Goal: Task Accomplishment & Management: Manage account settings

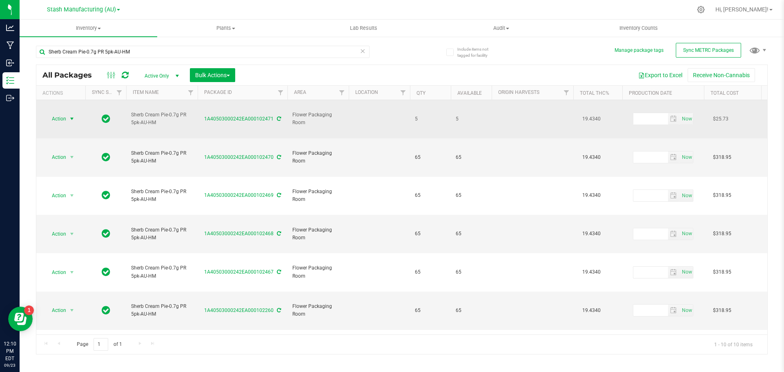
click at [68, 113] on span "select" at bounding box center [72, 118] width 10 height 11
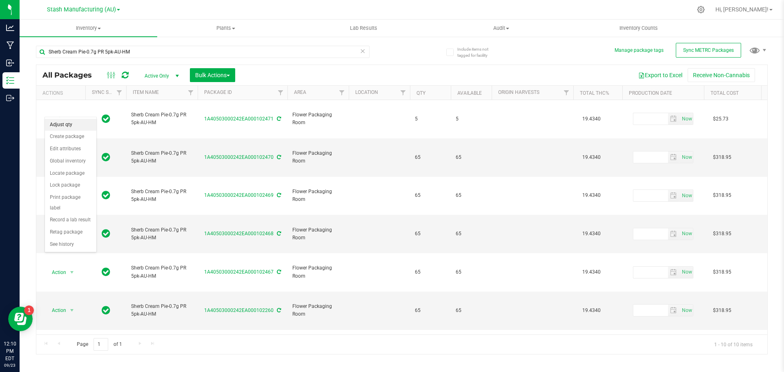
click at [70, 126] on li "Adjust qty" at bounding box center [70, 125] width 51 height 12
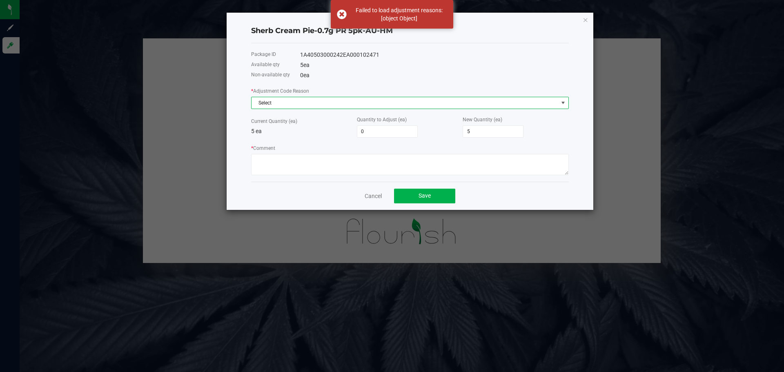
click at [308, 102] on span "Select" at bounding box center [405, 102] width 307 height 11
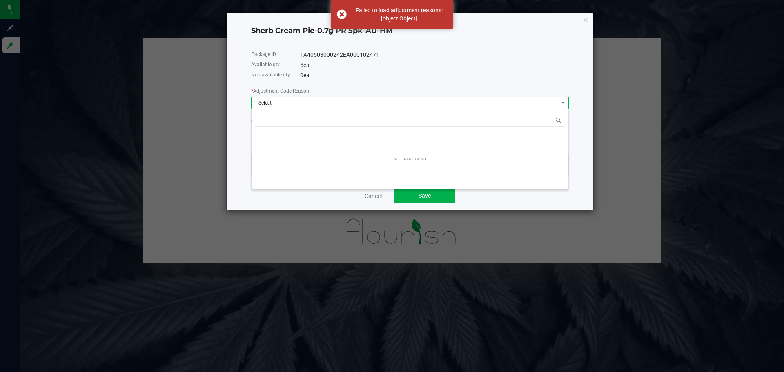
scroll to position [12, 318]
click at [563, 100] on span "NO DATA FOUND" at bounding box center [563, 103] width 7 height 7
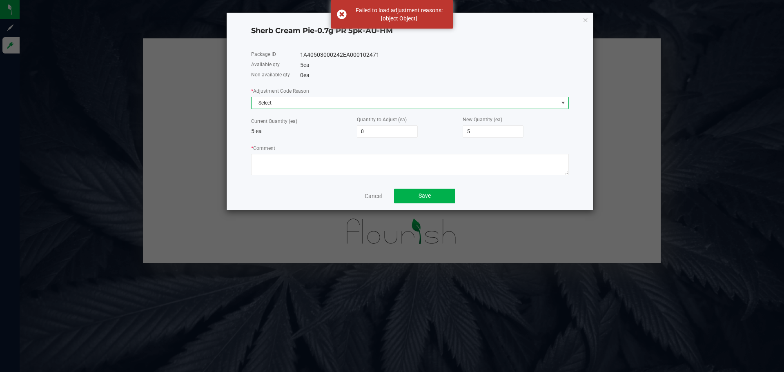
click at [563, 100] on span "NO DATA FOUND" at bounding box center [563, 103] width 7 height 7
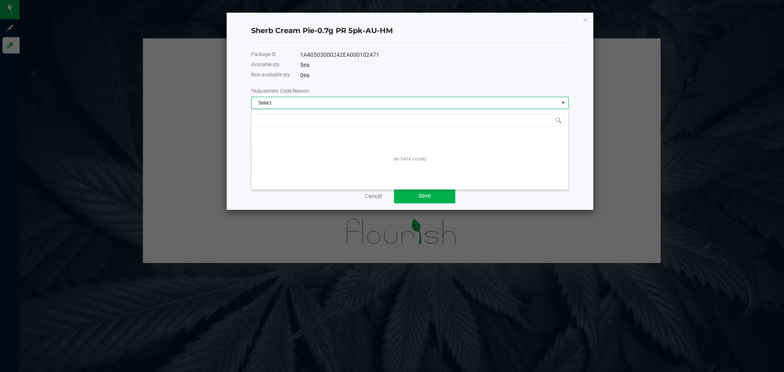
click at [341, 76] on div "0 ea" at bounding box center [434, 75] width 269 height 9
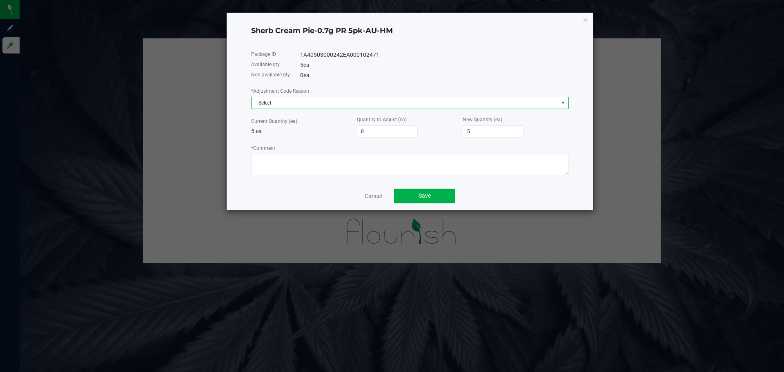
click at [564, 106] on span "NO DATA FOUND" at bounding box center [563, 103] width 7 height 7
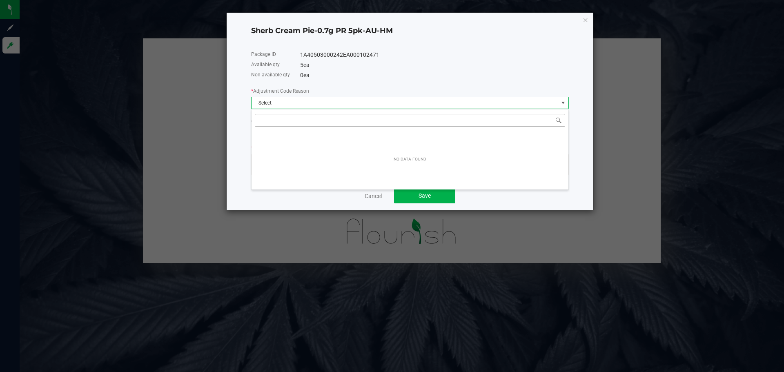
click at [283, 120] on input "NO DATA FOUND" at bounding box center [410, 120] width 310 height 13
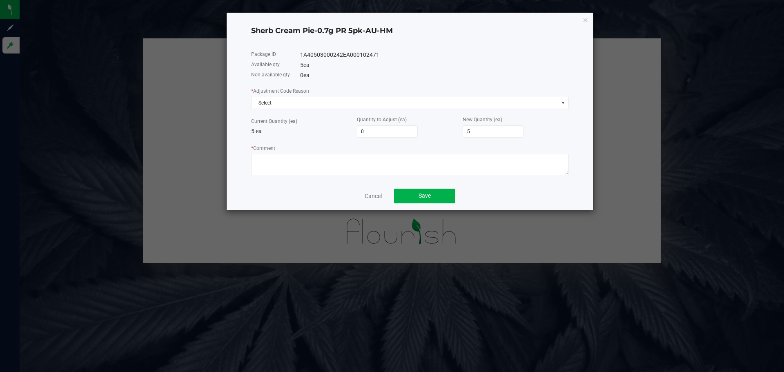
click at [333, 89] on div "* Adjustment Code Reason Select" at bounding box center [410, 98] width 318 height 22
click at [283, 101] on span "Select" at bounding box center [405, 102] width 307 height 11
click at [356, 80] on div "Package ID 1A40503000242EA000102471 Available qty 5 ea Non-available qty 0 ea *…" at bounding box center [410, 112] width 318 height 138
click at [371, 131] on input "0" at bounding box center [387, 131] width 60 height 11
type input "1"
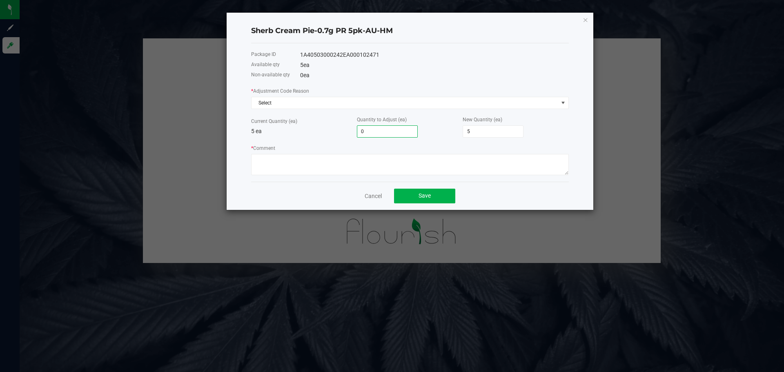
type input "6"
type input "10"
type input "15"
type input "10"
click at [298, 102] on span "Select" at bounding box center [405, 102] width 307 height 11
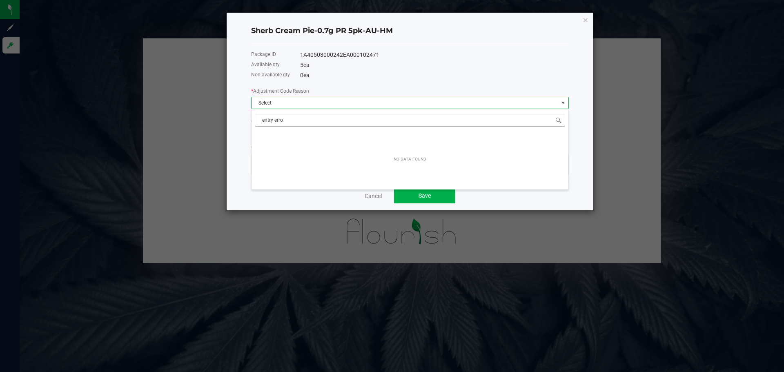
type input "entry error"
click at [407, 81] on div "Package ID 1A40503000242EA000102471 Available qty 5 ea Non-available qty 0 ea *…" at bounding box center [410, 112] width 318 height 138
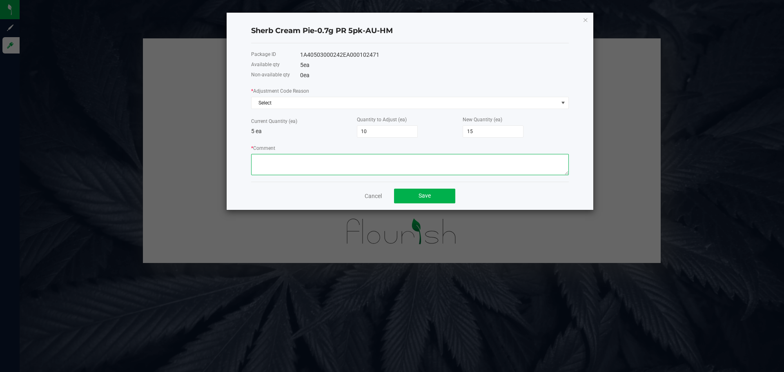
click at [263, 163] on textarea "* Comment" at bounding box center [410, 164] width 318 height 21
type textarea "entry errror"
click at [420, 197] on span "Save" at bounding box center [425, 195] width 12 height 7
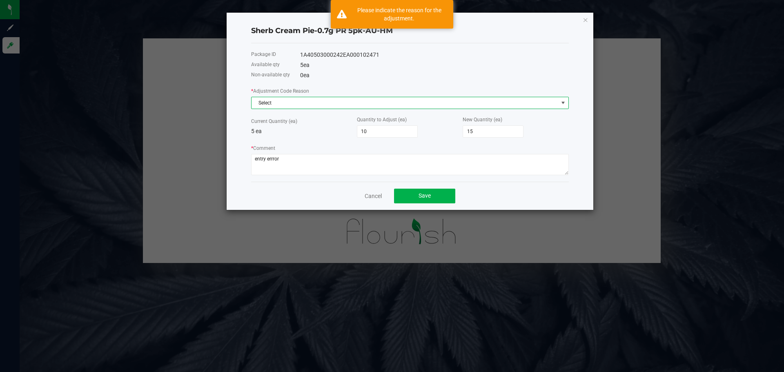
click at [562, 102] on span "NO DATA FOUND" at bounding box center [563, 103] width 7 height 7
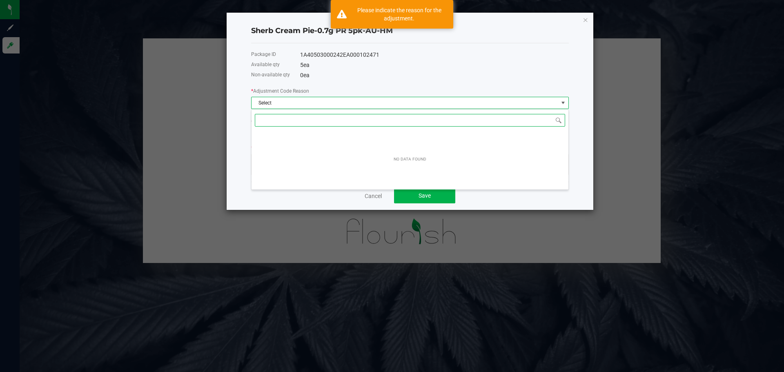
click at [515, 158] on div "NO DATA FOUND" at bounding box center [410, 159] width 317 height 57
click at [557, 121] on span at bounding box center [558, 120] width 7 height 7
click at [346, 110] on div "NO DATA FOUND" at bounding box center [410, 149] width 318 height 81
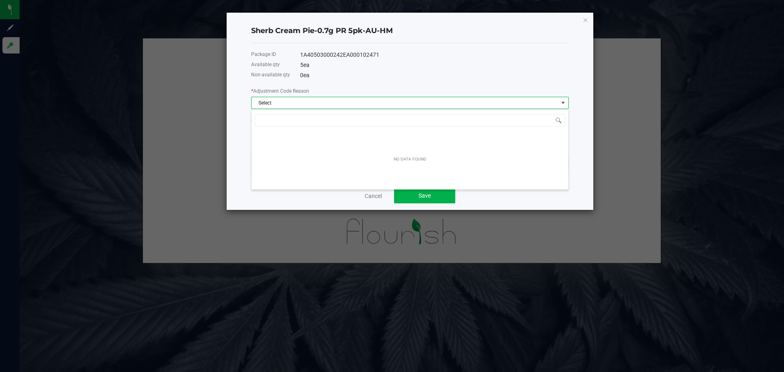
click at [315, 104] on span "Select" at bounding box center [405, 102] width 307 height 11
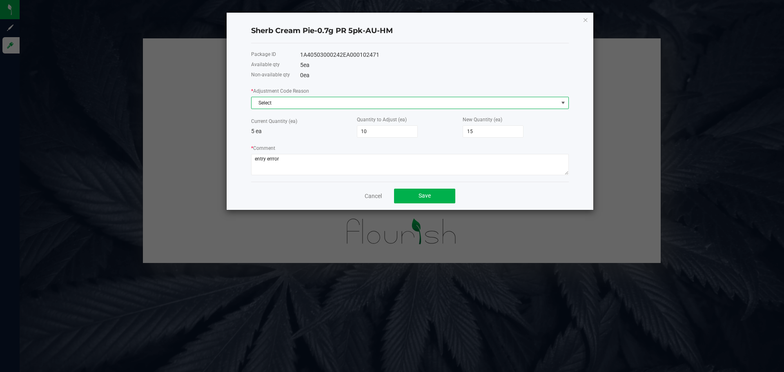
click at [326, 96] on div "* Adjustment Code Reason Select" at bounding box center [410, 98] width 318 height 22
click at [313, 105] on span "Select" at bounding box center [405, 102] width 307 height 11
click at [359, 76] on div "0 ea" at bounding box center [434, 75] width 269 height 9
click at [371, 193] on link "Cancel" at bounding box center [373, 196] width 17 height 8
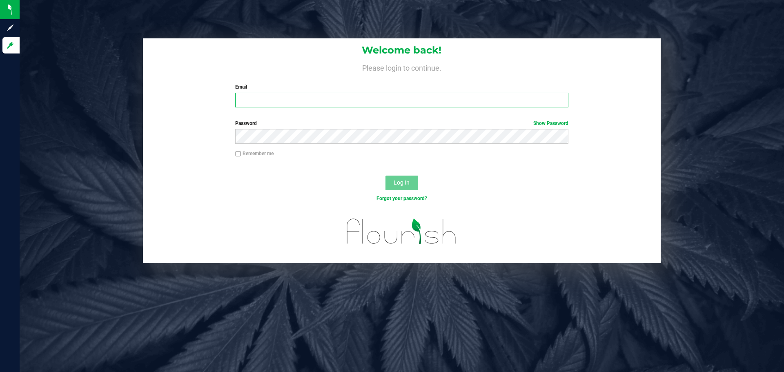
click at [267, 101] on input "Email" at bounding box center [401, 100] width 333 height 15
type input "[PERSON_NAME][EMAIL_ADDRESS][PERSON_NAME][DOMAIN_NAME]"
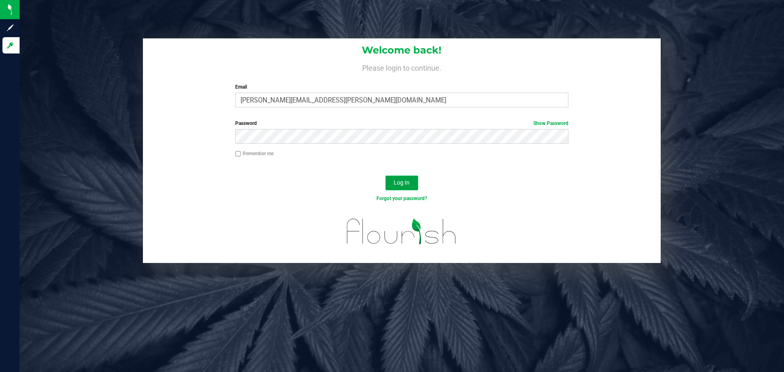
click at [392, 178] on button "Log In" at bounding box center [401, 183] width 33 height 15
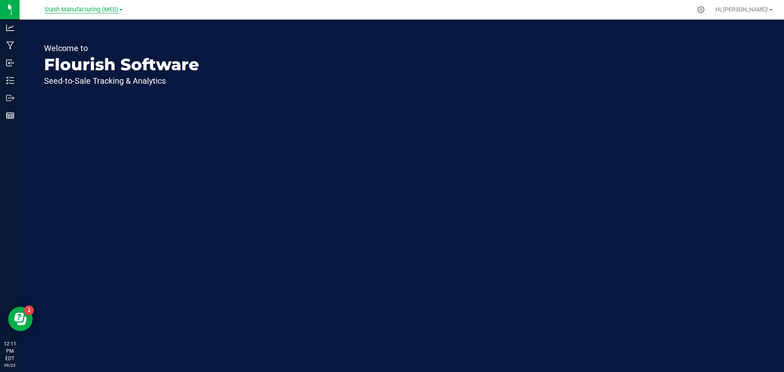
click at [116, 11] on span "Stash Manufacturing (MED)" at bounding box center [82, 9] width 74 height 7
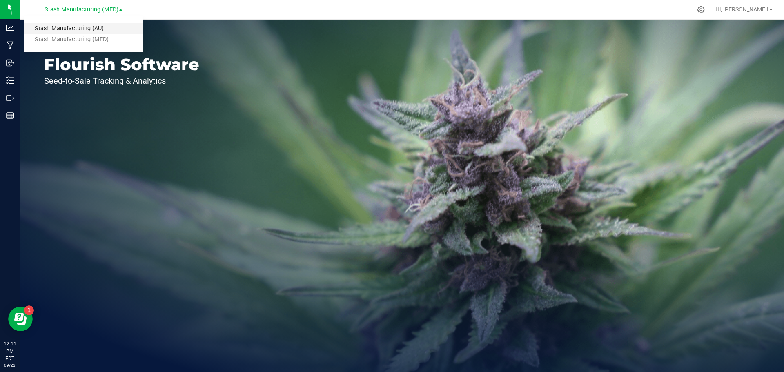
click at [97, 29] on link "Stash Manufacturing (AU)" at bounding box center [83, 28] width 119 height 11
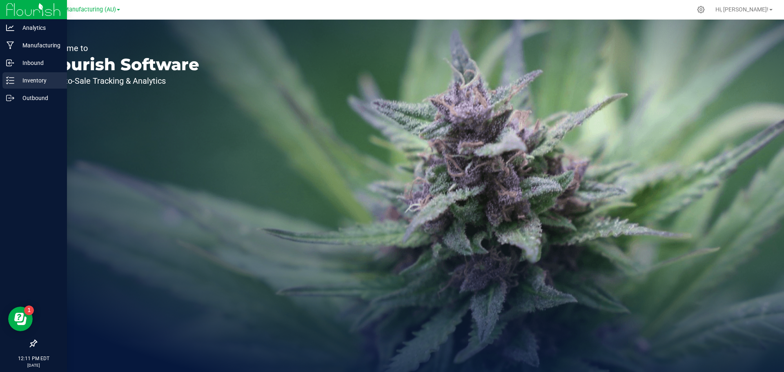
click at [25, 80] on p "Inventory" at bounding box center [38, 81] width 49 height 10
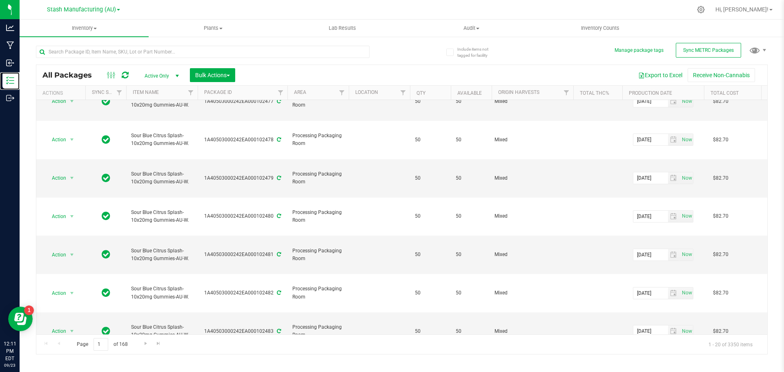
scroll to position [224, 0]
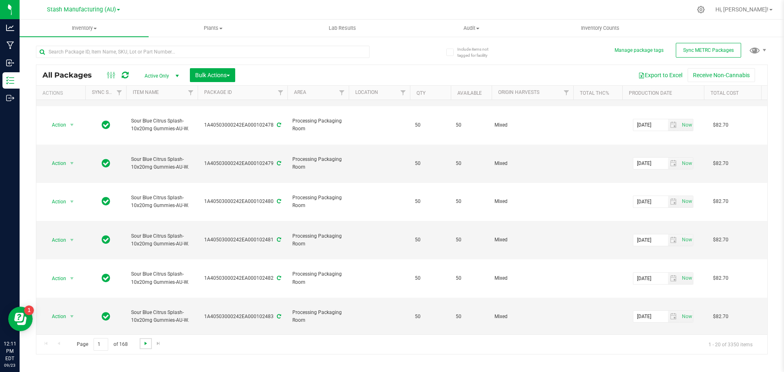
click at [144, 345] on span "Go to the next page" at bounding box center [146, 343] width 7 height 7
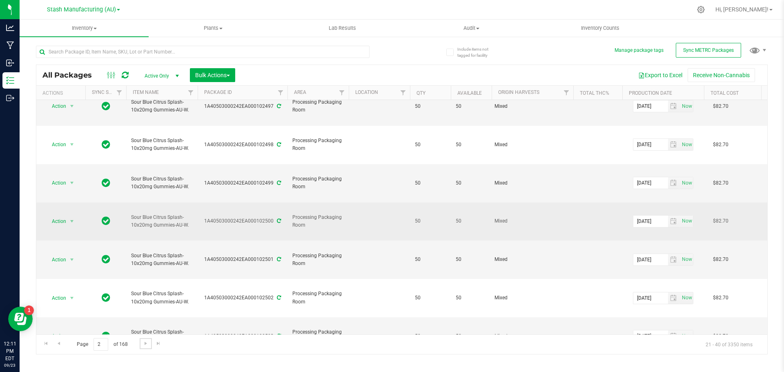
scroll to position [224, 0]
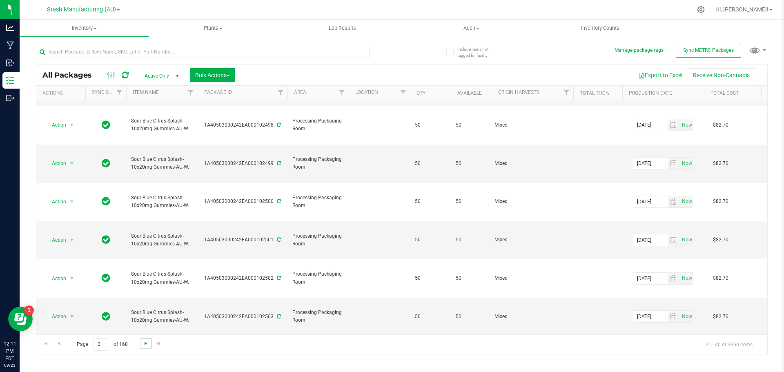
click at [147, 345] on span "Go to the next page" at bounding box center [146, 343] width 7 height 7
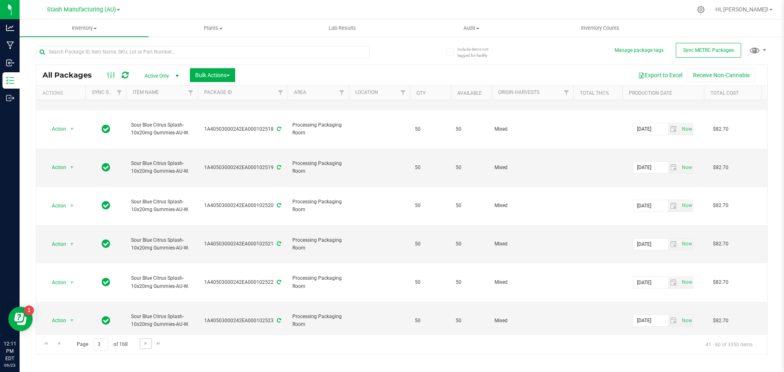
scroll to position [224, 0]
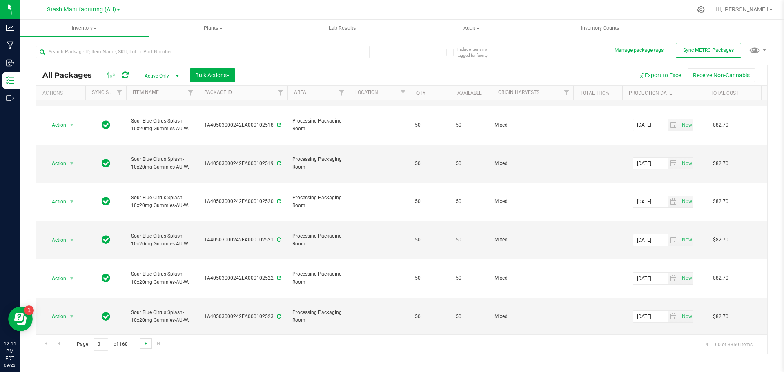
click at [143, 345] on span "Go to the next page" at bounding box center [146, 343] width 7 height 7
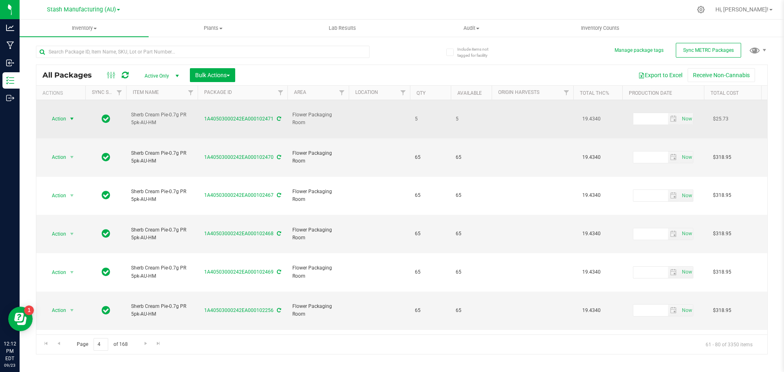
click at [70, 116] on span "select" at bounding box center [72, 119] width 7 height 7
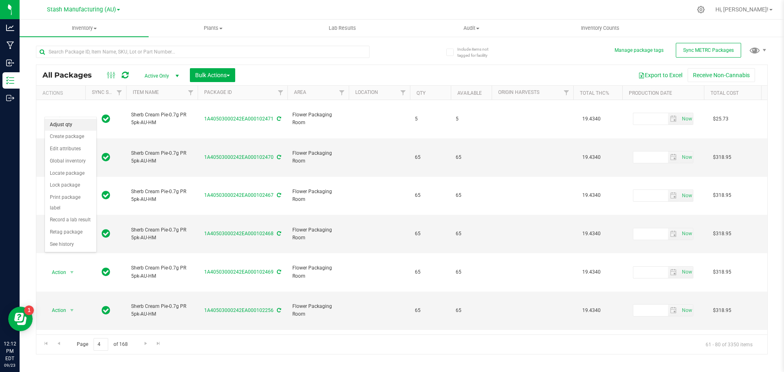
click at [67, 126] on li "Adjust qty" at bounding box center [70, 125] width 51 height 12
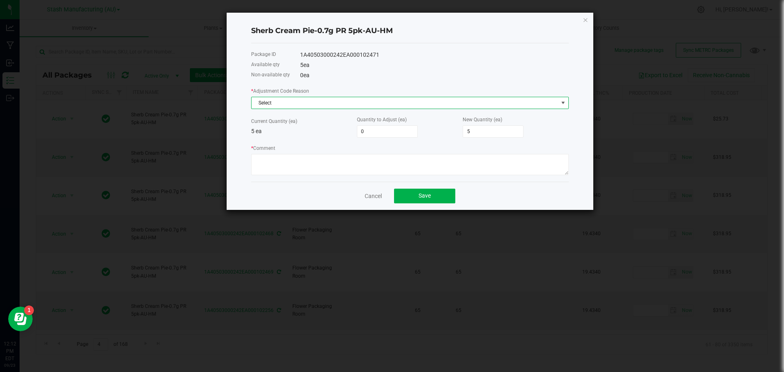
click at [562, 104] on span at bounding box center [563, 103] width 7 height 7
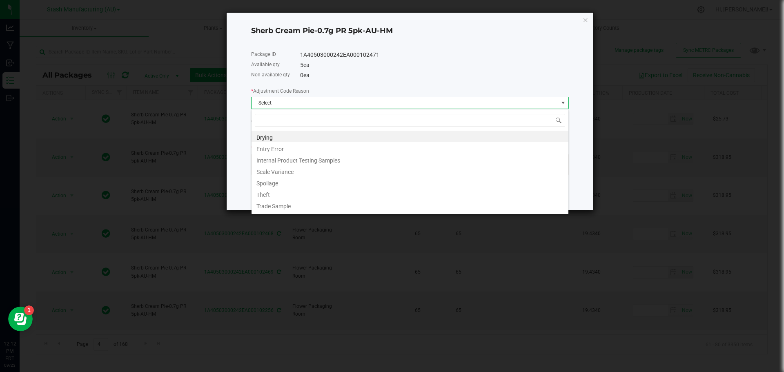
scroll to position [12, 318]
click at [270, 149] on li "Entry Error" at bounding box center [410, 147] width 317 height 11
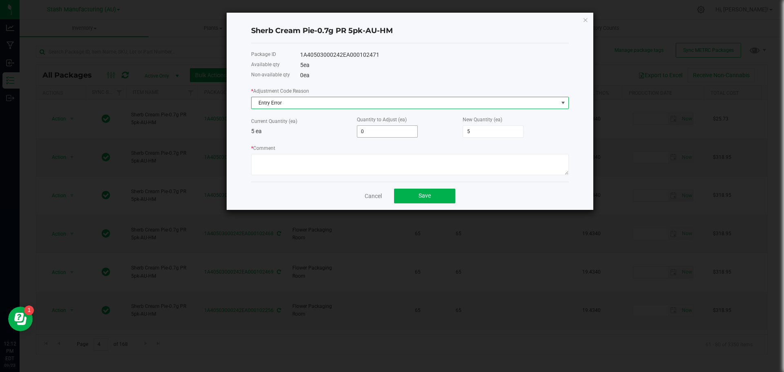
click at [386, 128] on input "0" at bounding box center [387, 131] width 60 height 11
type input "1"
type input "6"
type input "10"
type input "15"
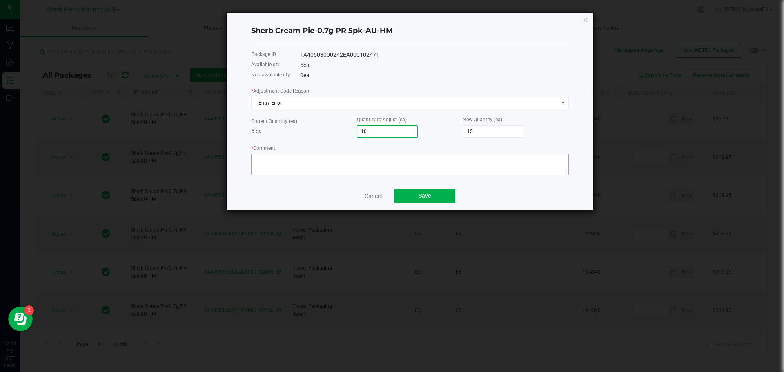
type input "10"
click at [295, 163] on textarea "* Comment" at bounding box center [410, 164] width 318 height 21
type textarea "entry error"
click at [378, 132] on input "10" at bounding box center [387, 131] width 60 height 11
type input "5"
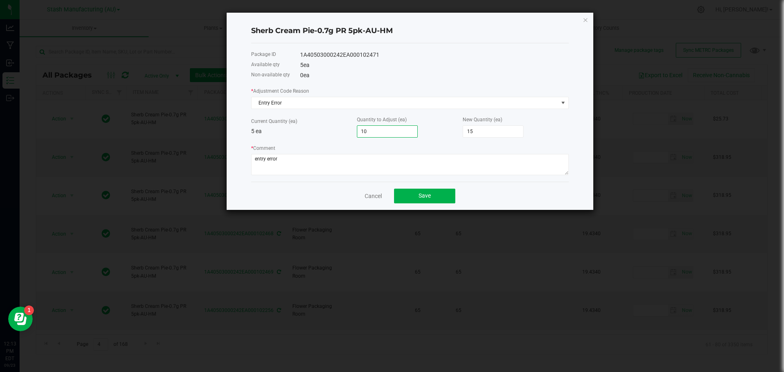
type input "10"
type input "5"
click at [413, 145] on div "* Comment" at bounding box center [410, 159] width 318 height 31
click at [428, 194] on span "Save" at bounding box center [425, 195] width 12 height 7
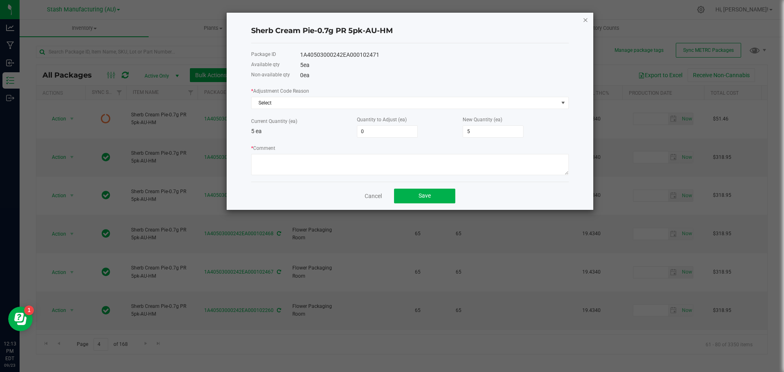
click at [584, 20] on icon "button" at bounding box center [586, 20] width 6 height 10
